Goal: Information Seeking & Learning: Learn about a topic

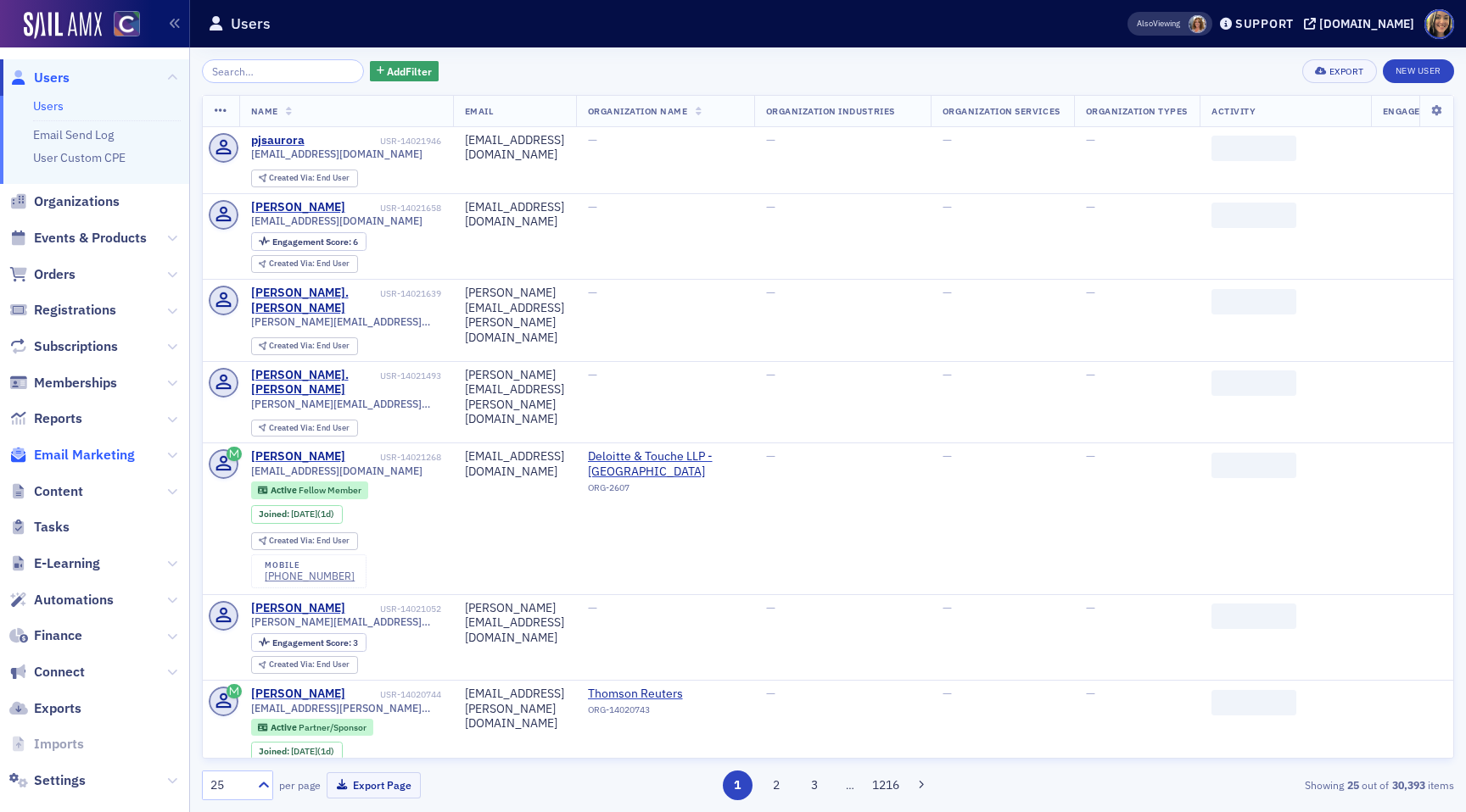
click at [104, 457] on span "Email Marketing" at bounding box center [84, 455] width 101 height 19
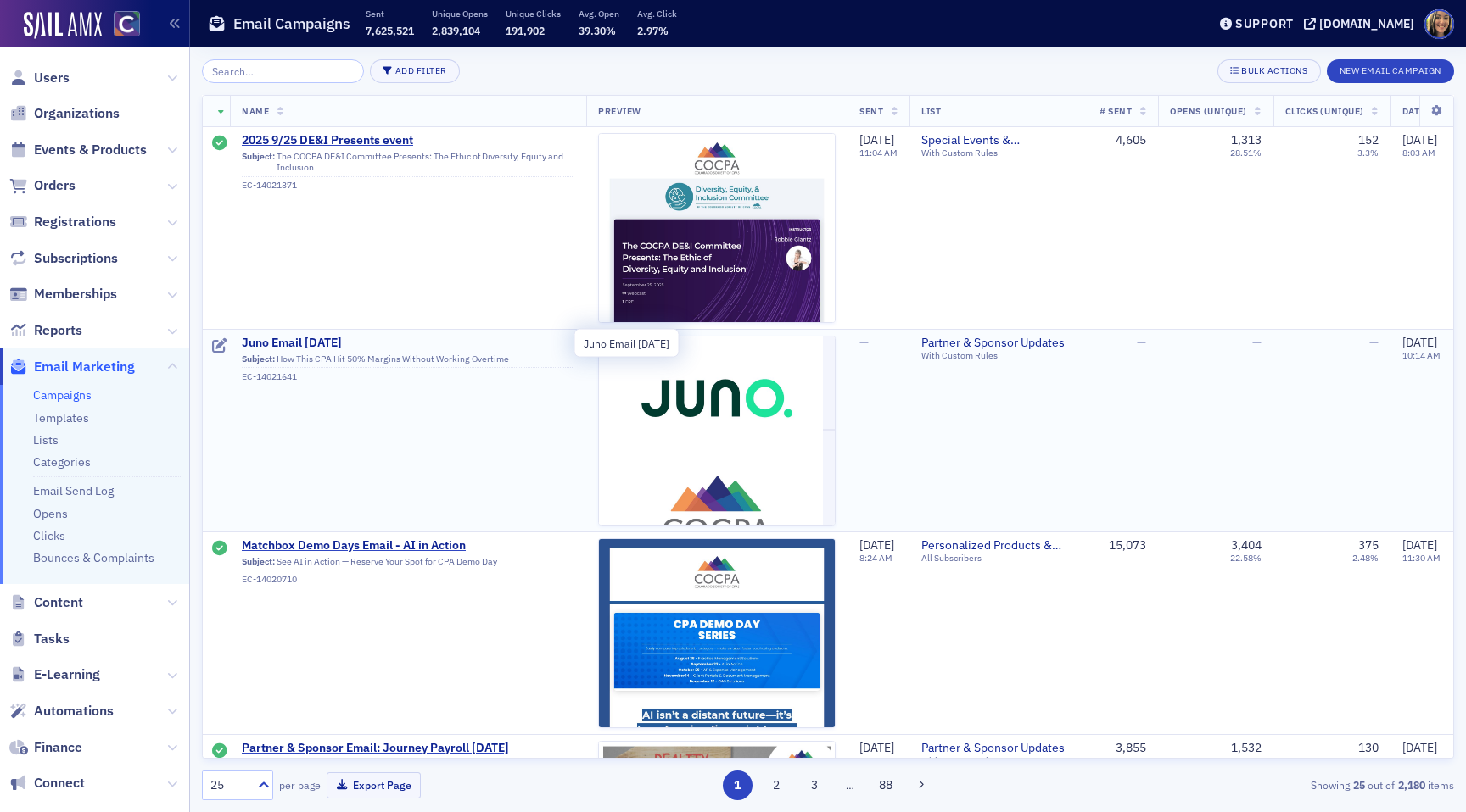
click at [357, 340] on span "Juno Email September 2025" at bounding box center [408, 343] width 333 height 15
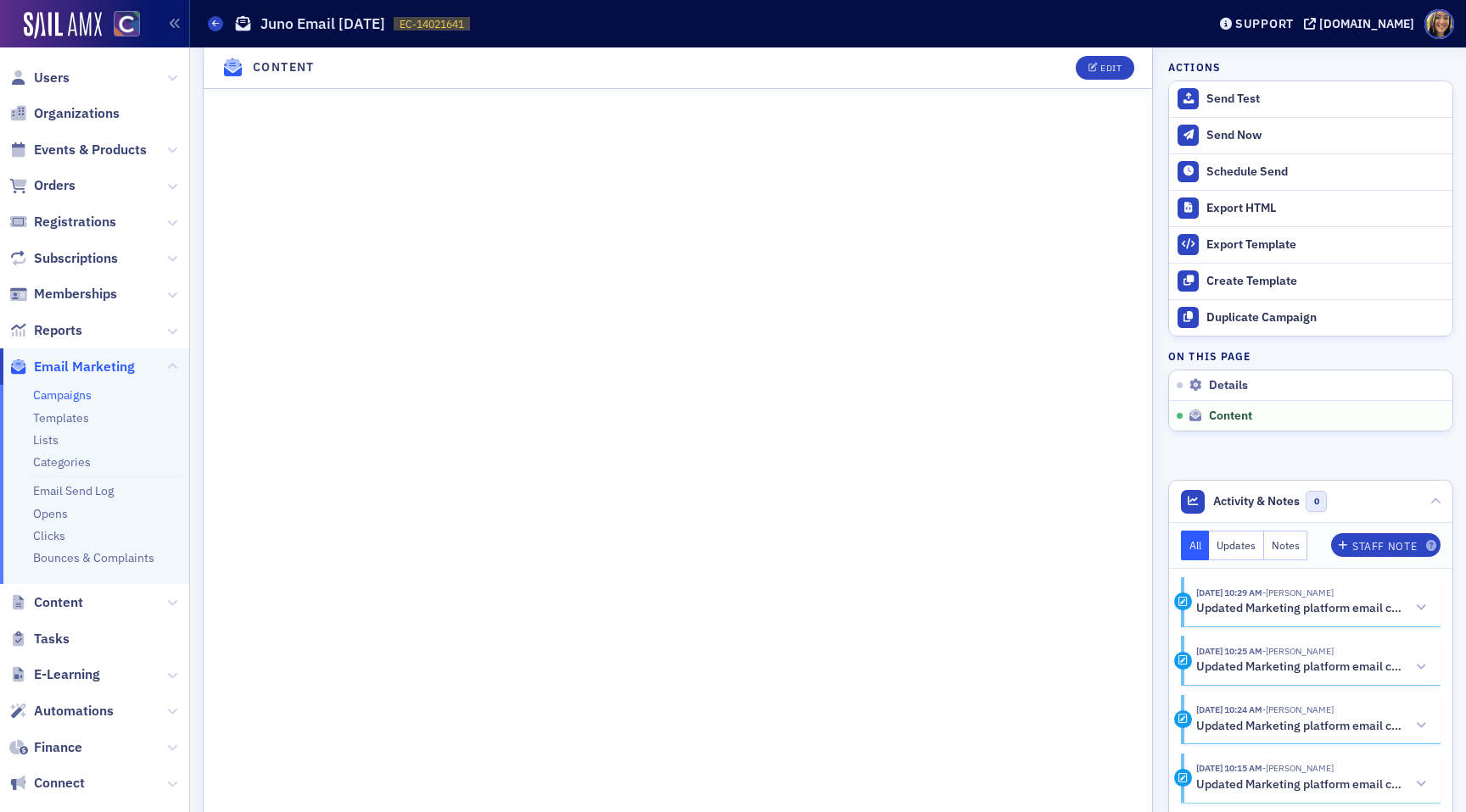
scroll to position [538, 0]
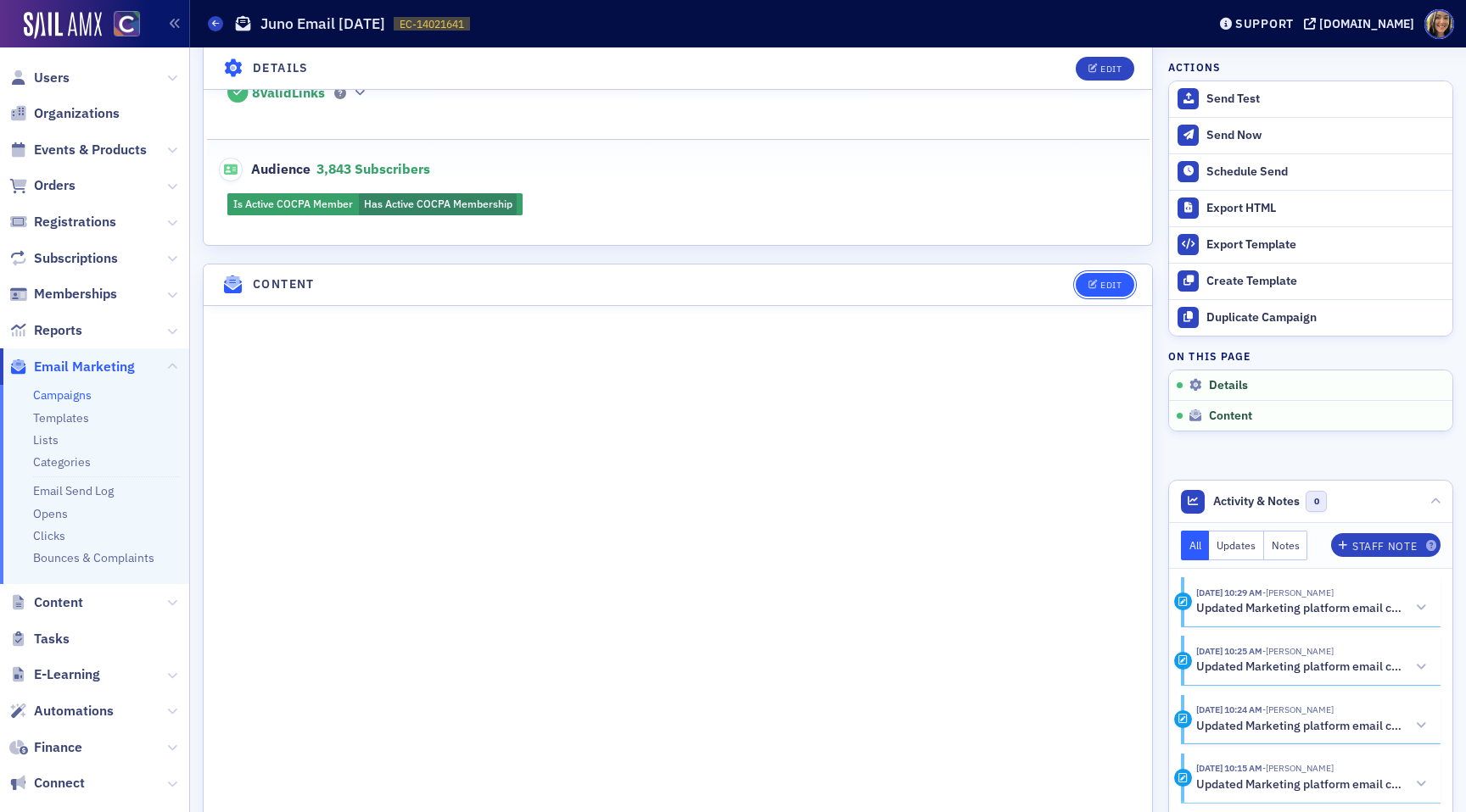
click at [1123, 285] on button "Edit" at bounding box center [1104, 285] width 58 height 24
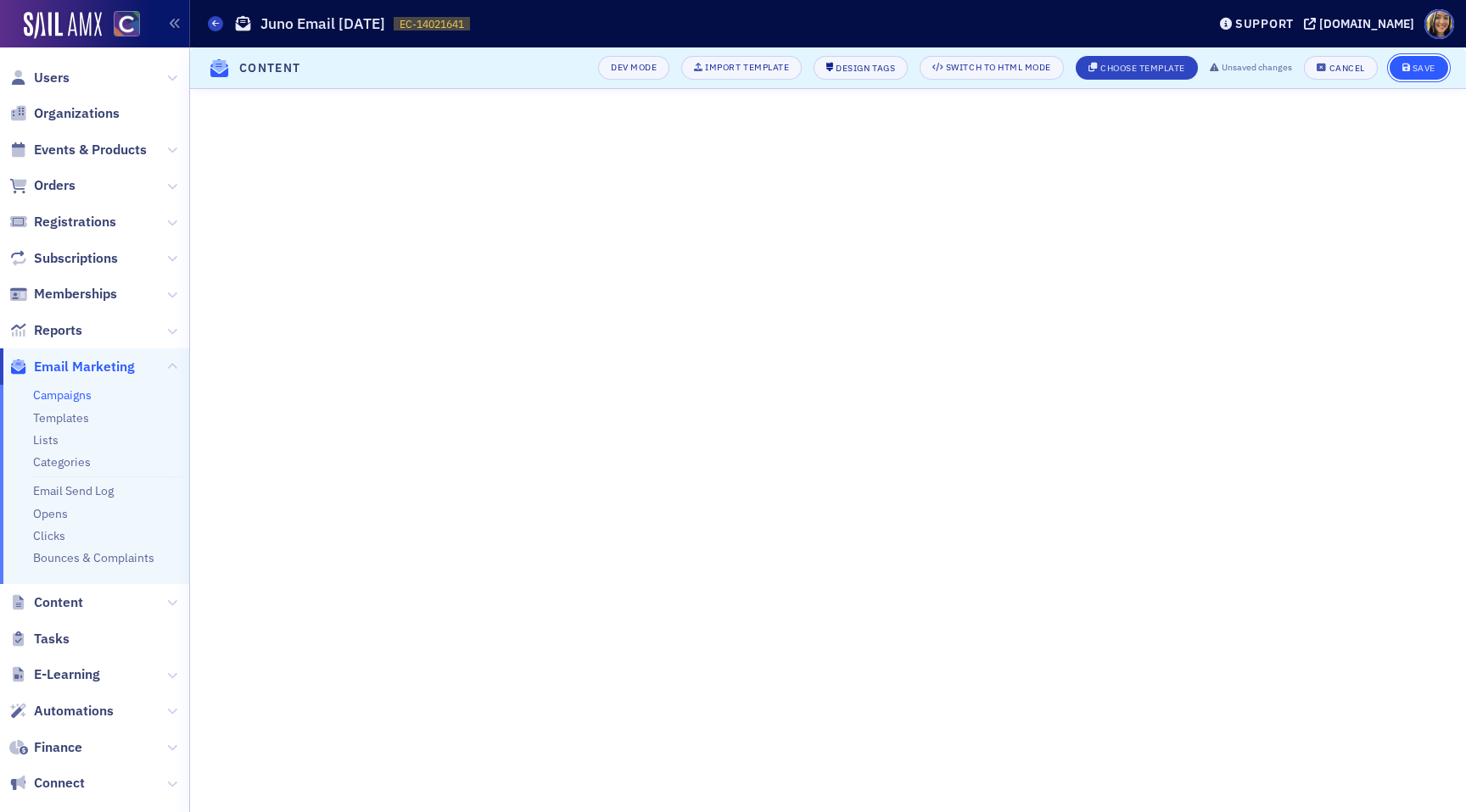
click at [1432, 67] on div "Save" at bounding box center [1423, 67] width 23 height 9
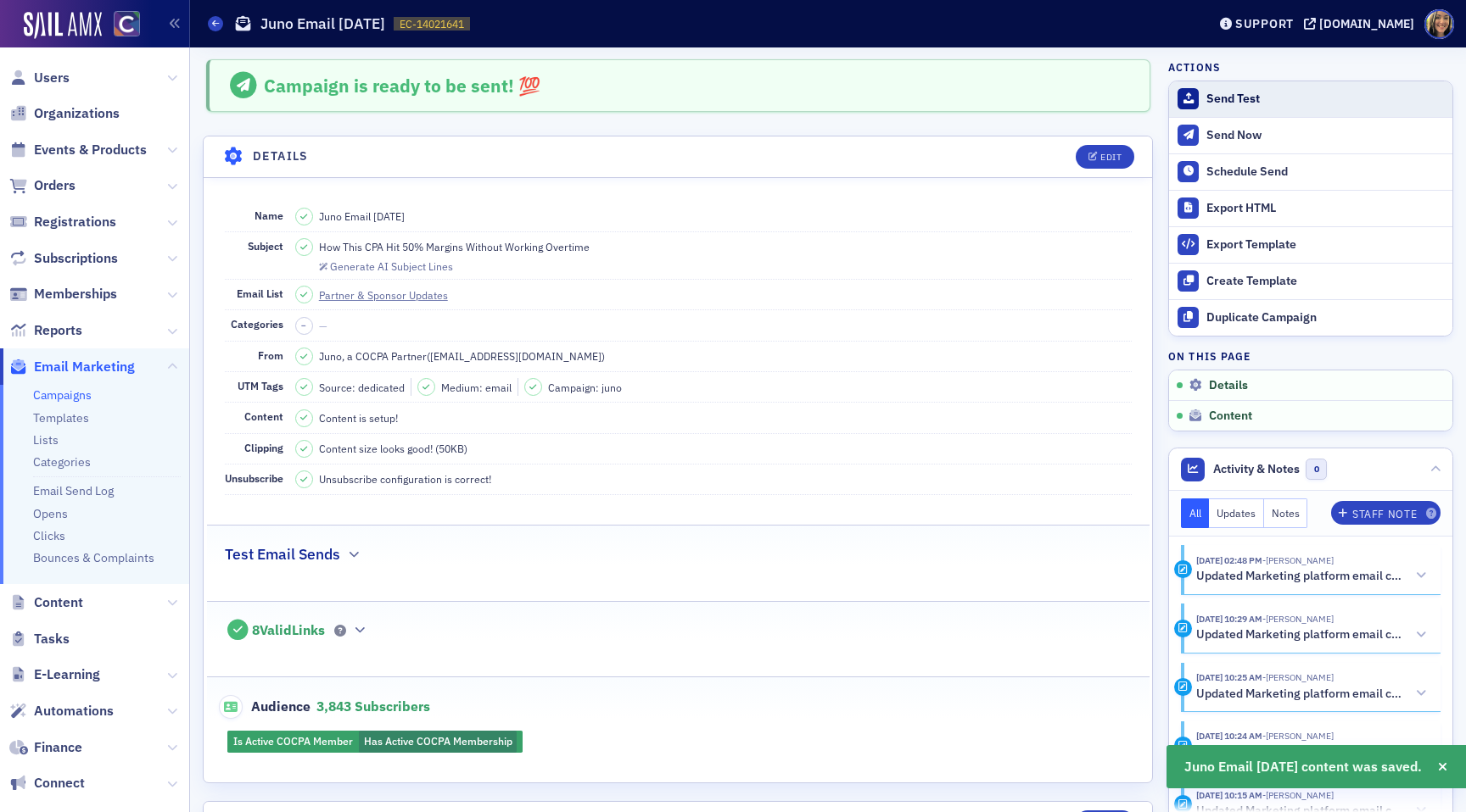
click at [1242, 86] on button "Send Test" at bounding box center [1310, 99] width 283 height 36
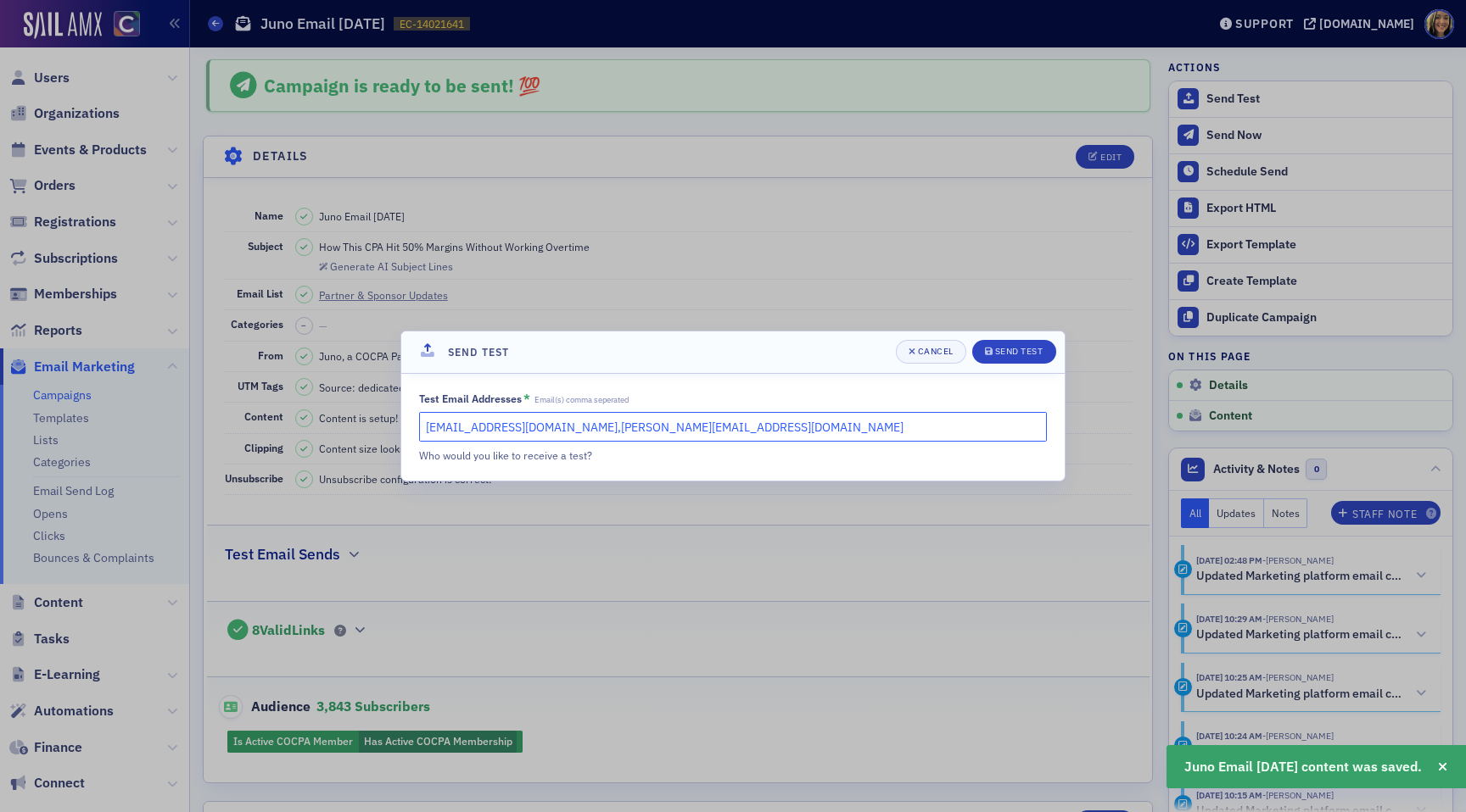
drag, startPoint x: 695, startPoint y: 426, endPoint x: 301, endPoint y: 426, distance: 394.0
click at [301, 426] on div "Send Test Cancel Send Test Test Email Addresses * Email(s) comma seperated laur…" at bounding box center [733, 406] width 1466 height 812
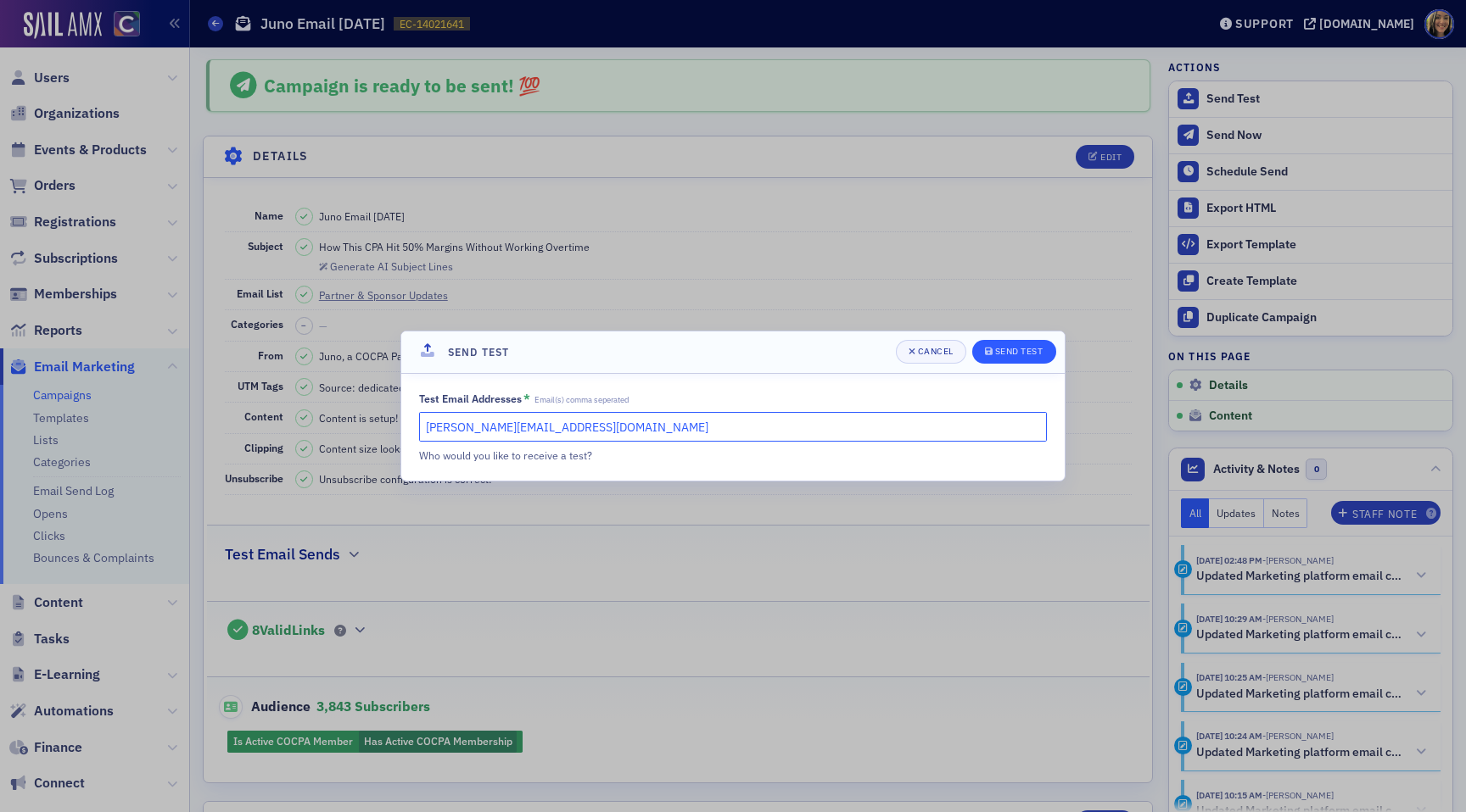
type input "cheryl@cocpa.org"
click at [1019, 342] on button "Send Test" at bounding box center [1013, 352] width 84 height 24
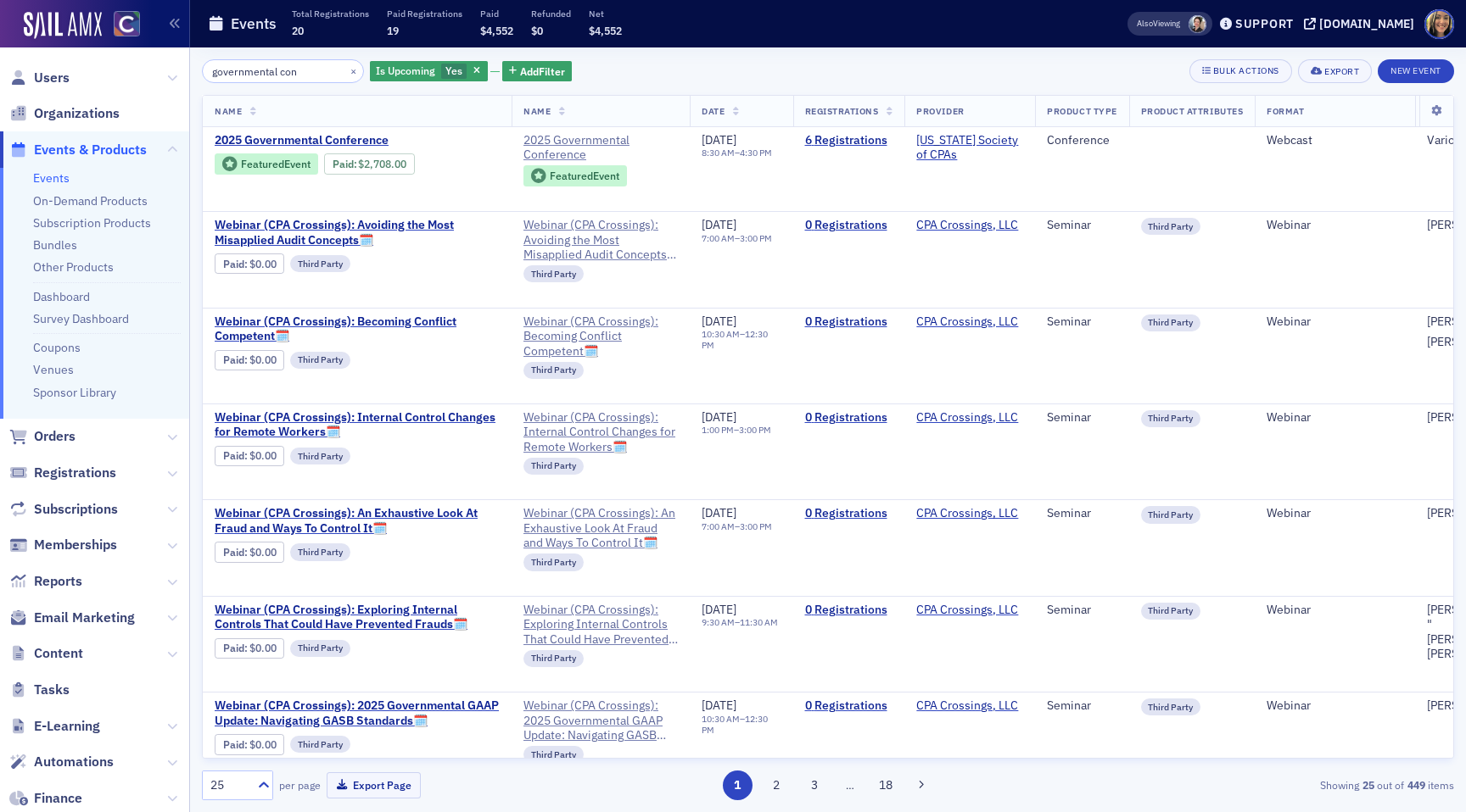
click at [306, 68] on input "governmental con" at bounding box center [283, 71] width 162 height 24
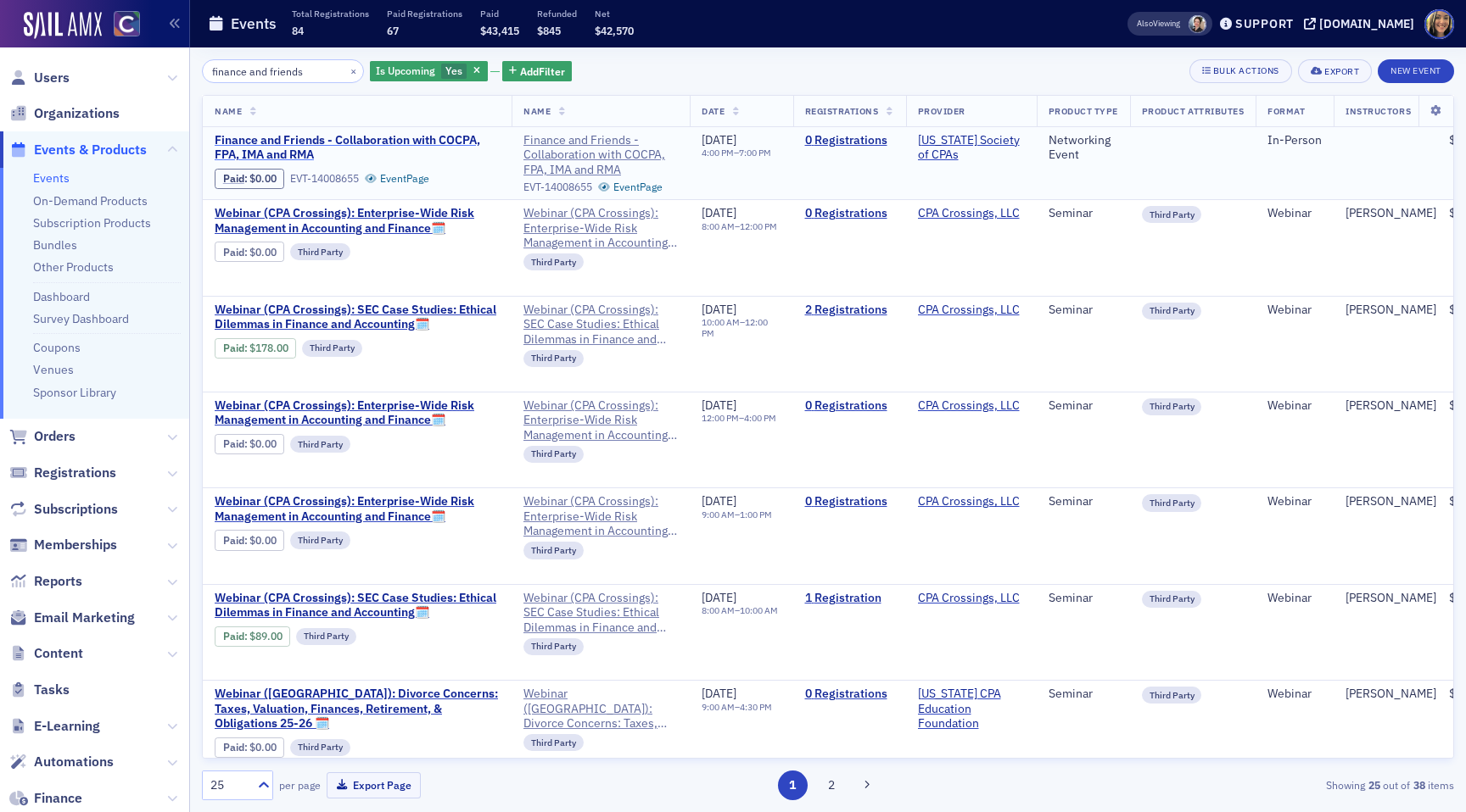
type input "finance and friends"
click at [363, 145] on span "Finance and Friends - Collaboration with COCPA, FPA, IMA and RMA" at bounding box center [358, 148] width 285 height 30
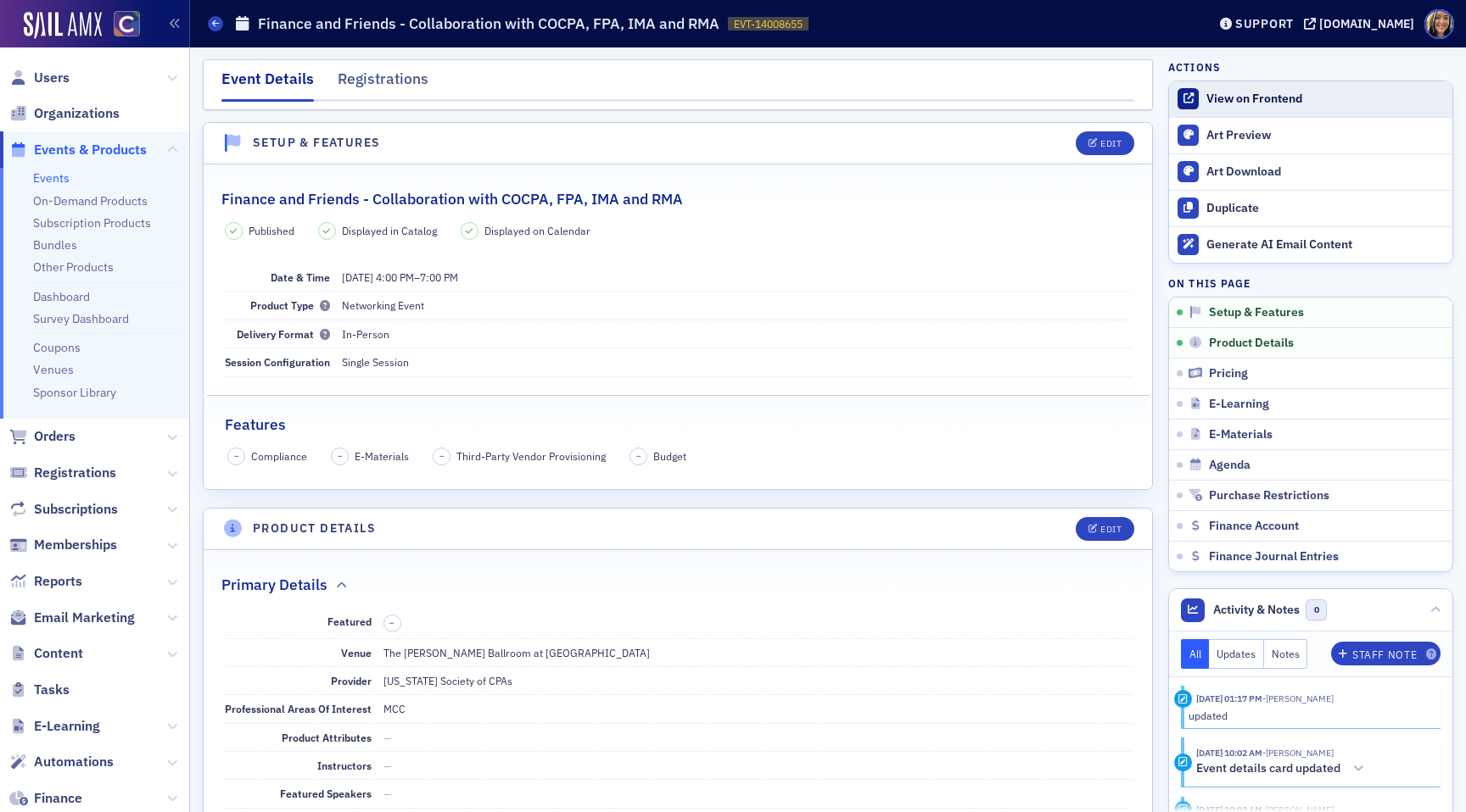
click at [1247, 91] on div "View on Frontend" at bounding box center [1325, 98] width 238 height 15
